Goal: Obtain resource: Download file/media

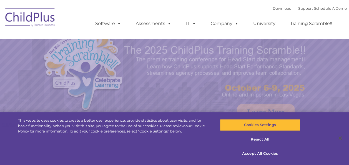
select select "MEDIUM"
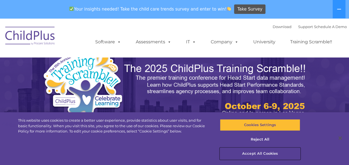
click at [258, 152] on button "Accept All Cookies" at bounding box center [260, 154] width 80 height 12
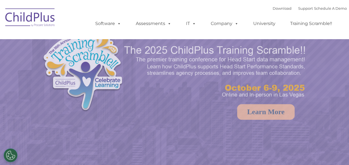
select select "MEDIUM"
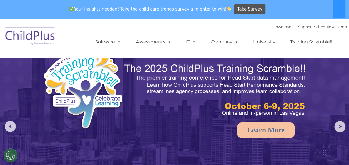
drag, startPoint x: 189, startPoint y: 65, endPoint x: 163, endPoint y: 122, distance: 62.7
click at [163, 122] on img at bounding box center [174, 128] width 349 height 220
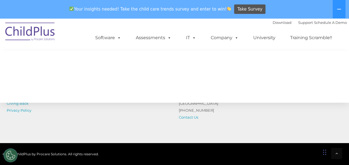
scroll to position [687, 0]
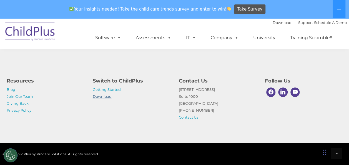
click at [106, 95] on link "Download" at bounding box center [102, 96] width 19 height 4
